Goal: Information Seeking & Learning: Learn about a topic

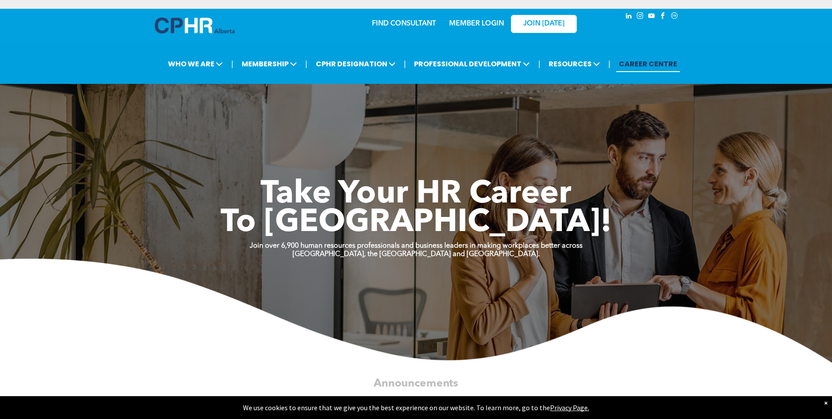
click at [452, 25] on link "MEMBER LOGIN" at bounding box center [476, 23] width 55 height 7
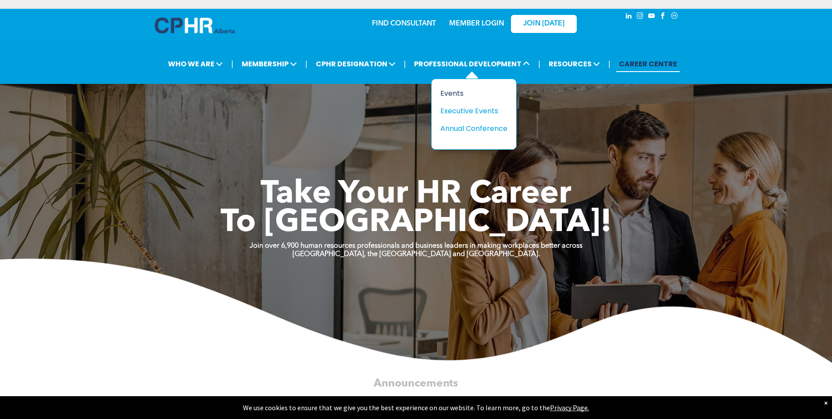
click at [460, 93] on div "Events" at bounding box center [471, 93] width 61 height 11
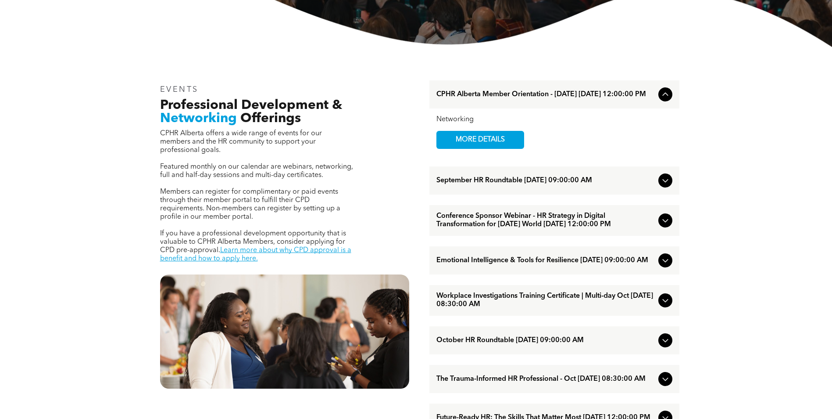
scroll to position [439, 0]
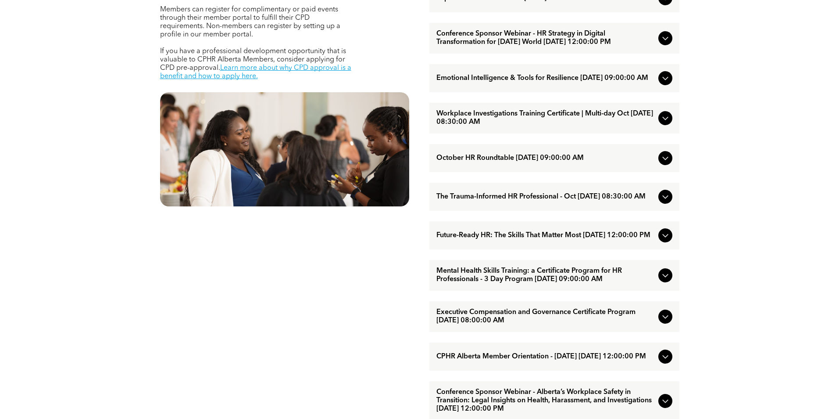
click at [99, 226] on div "EVENTS Professional Development & Networking Offerings CPHR Alberta offers a wi…" at bounding box center [416, 298] width 832 height 867
click at [88, 201] on div "EVENTS Professional Development & Networking Offerings CPHR Alberta offers a wi…" at bounding box center [416, 298] width 832 height 867
click at [627, 201] on span "The Trauma-Informed HR Professional - Oct October/15/2025 08:30:00 AM" at bounding box center [546, 197] width 218 height 8
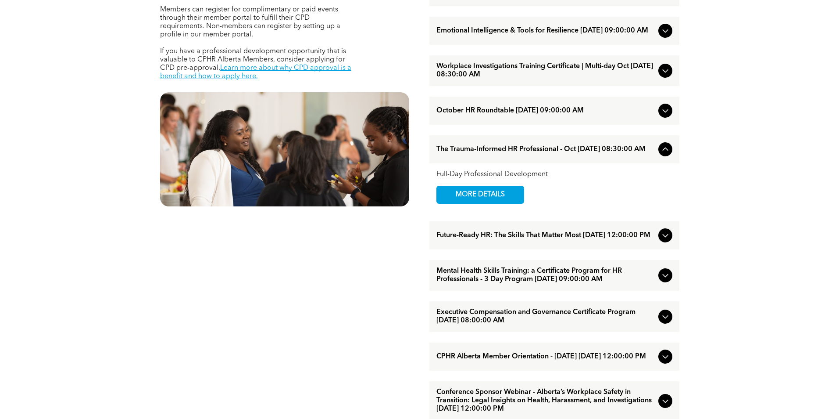
click at [651, 240] on span "Future-Ready HR: The Skills That Matter Most [DATE] 12:00:00 PM" at bounding box center [546, 235] width 218 height 8
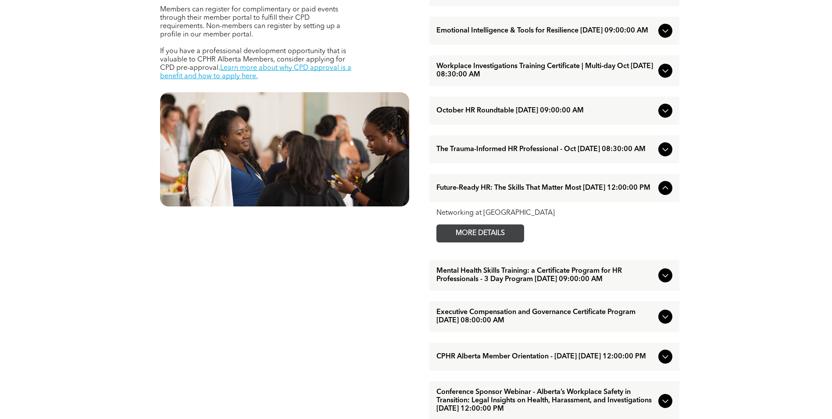
click at [474, 242] on span "MORE DETAILS" at bounding box center [480, 233] width 69 height 17
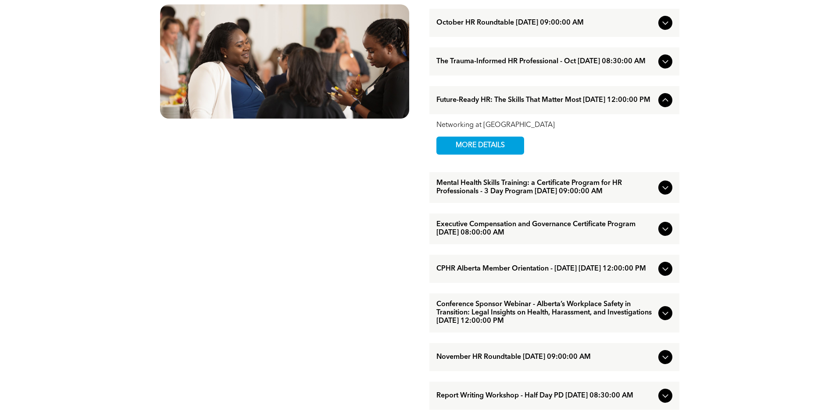
scroll to position [570, 0]
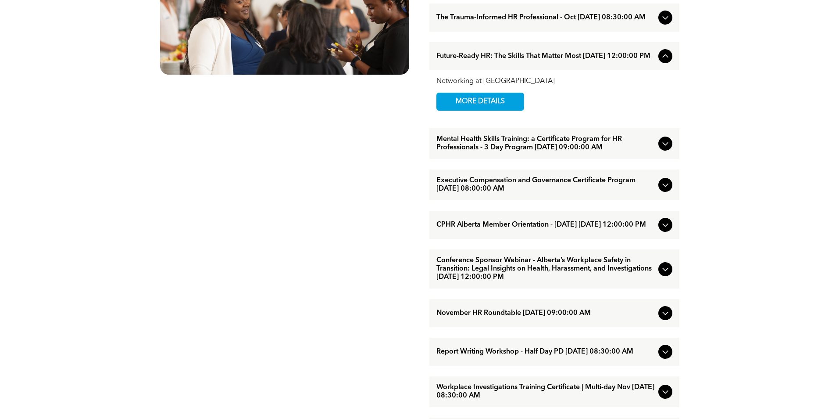
click at [664, 274] on icon at bounding box center [665, 269] width 11 height 11
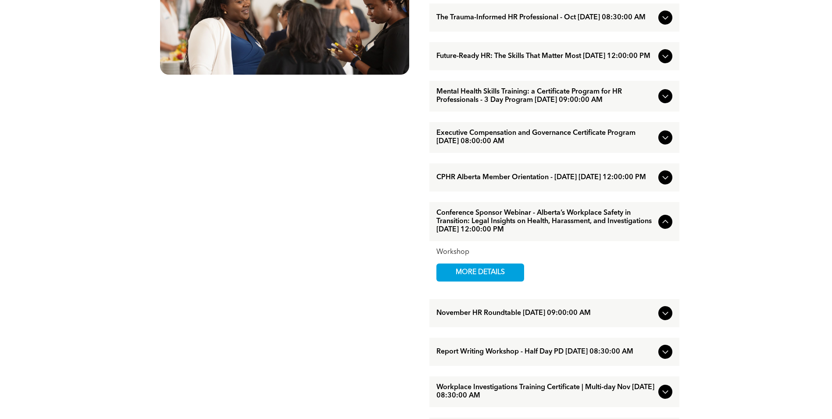
drag, startPoint x: 487, startPoint y: 291, endPoint x: 436, endPoint y: 288, distance: 51.0
click at [487, 281] on span "MORE DETAILS" at bounding box center [480, 272] width 69 height 17
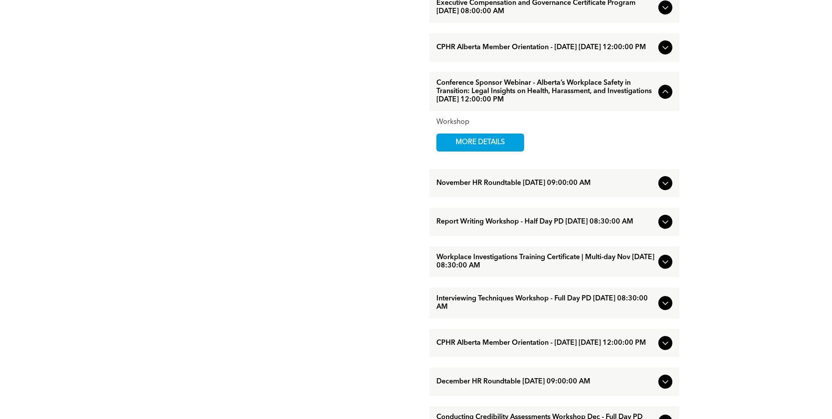
scroll to position [702, 0]
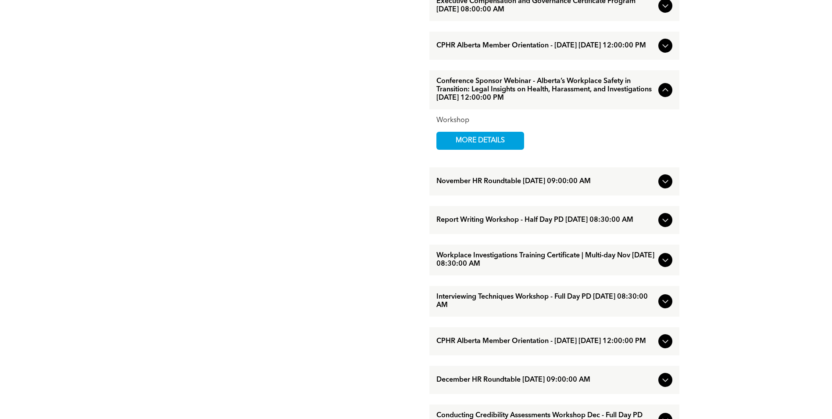
click at [669, 97] on div at bounding box center [666, 90] width 14 height 14
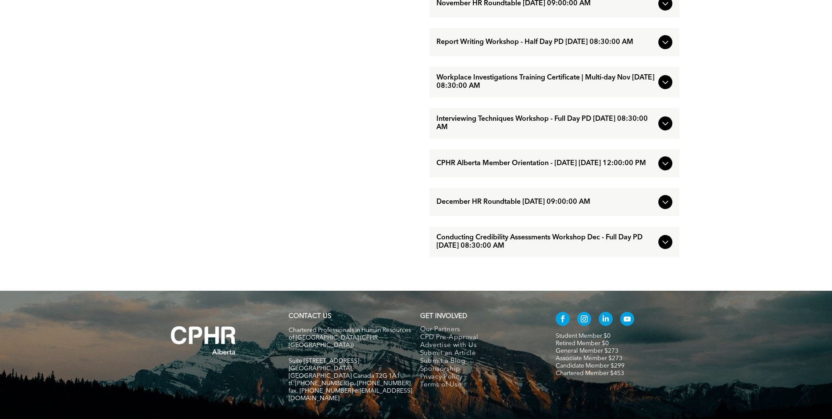
scroll to position [834, 0]
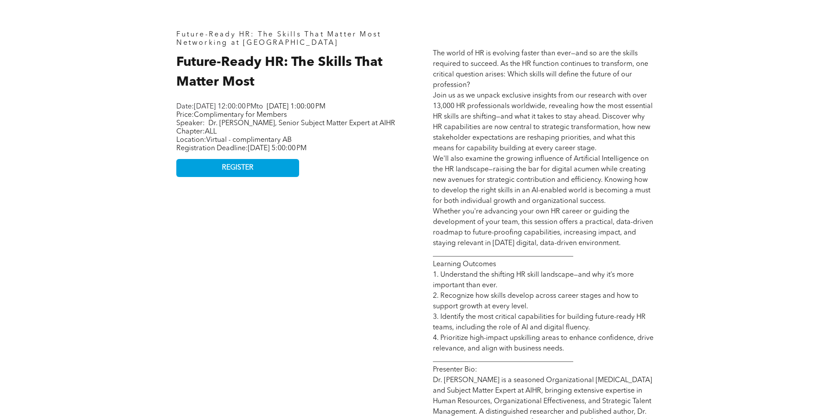
scroll to position [439, 0]
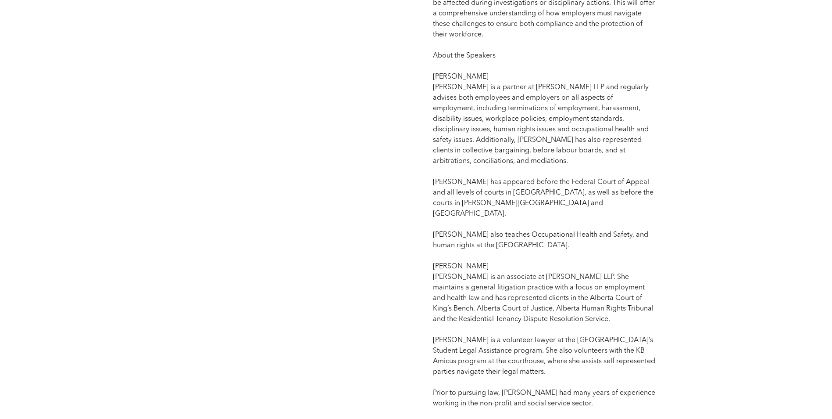
scroll to position [878, 0]
